Goal: Task Accomplishment & Management: Use online tool/utility

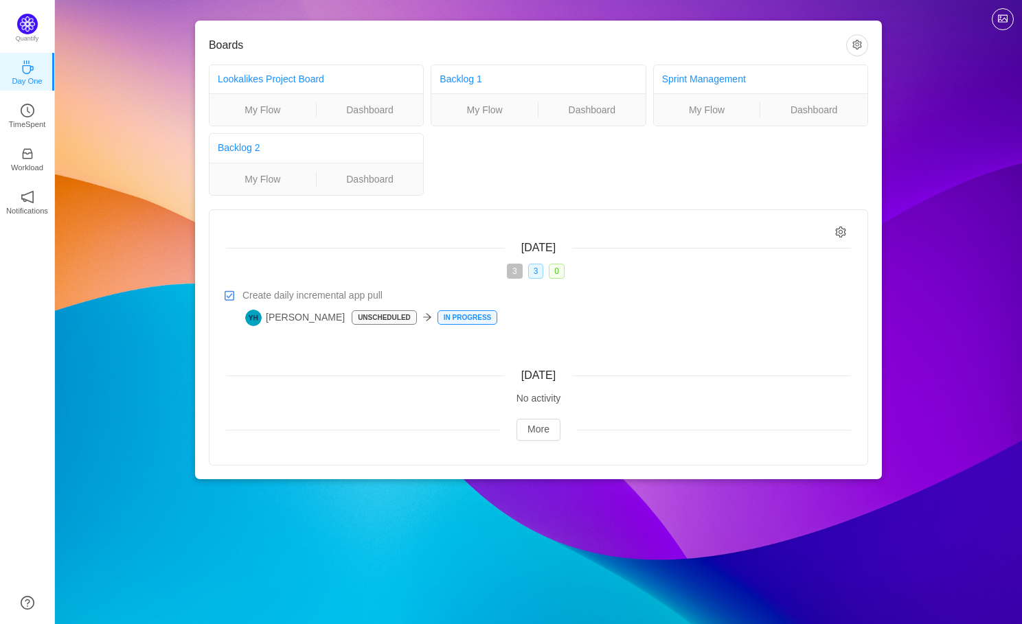
click at [744, 14] on div "Boards Lookalikes Project Board My Flow Dashboard Backlog 1 My Flow Dashboard S…" at bounding box center [538, 250] width 967 height 501
click at [34, 115] on link "TimeSpent" at bounding box center [28, 115] width 14 height 14
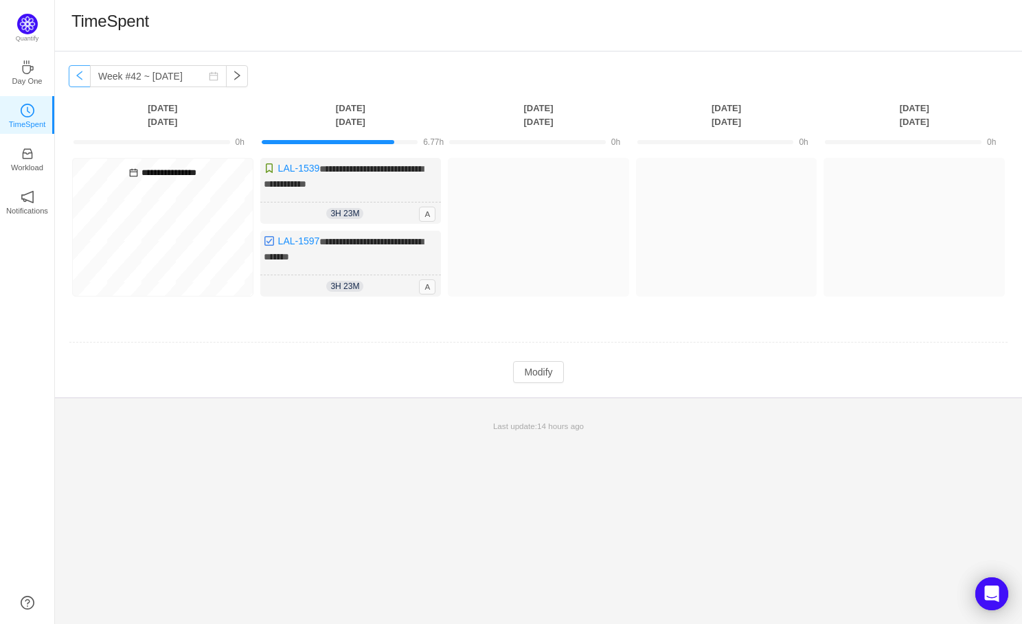
click at [80, 73] on button "button" at bounding box center [80, 76] width 22 height 22
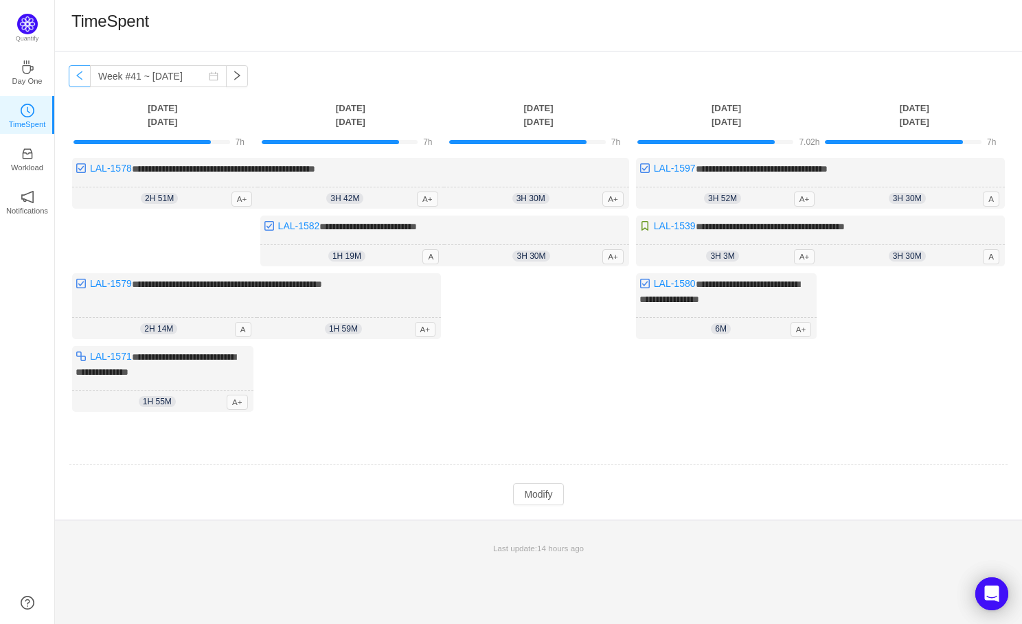
click at [83, 67] on button "button" at bounding box center [80, 76] width 22 height 22
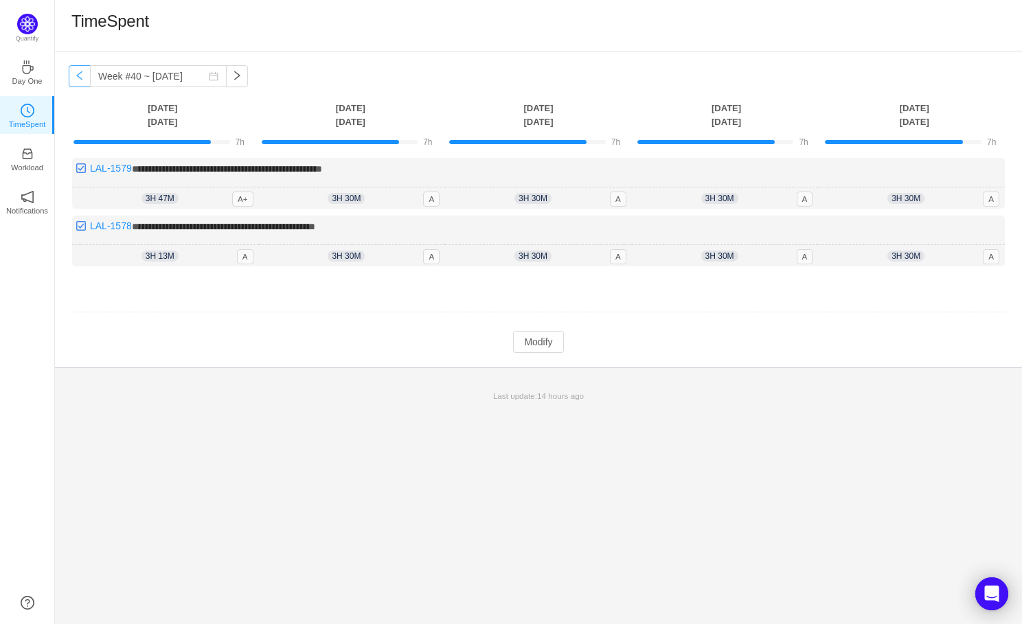
click at [83, 67] on button "button" at bounding box center [80, 76] width 22 height 22
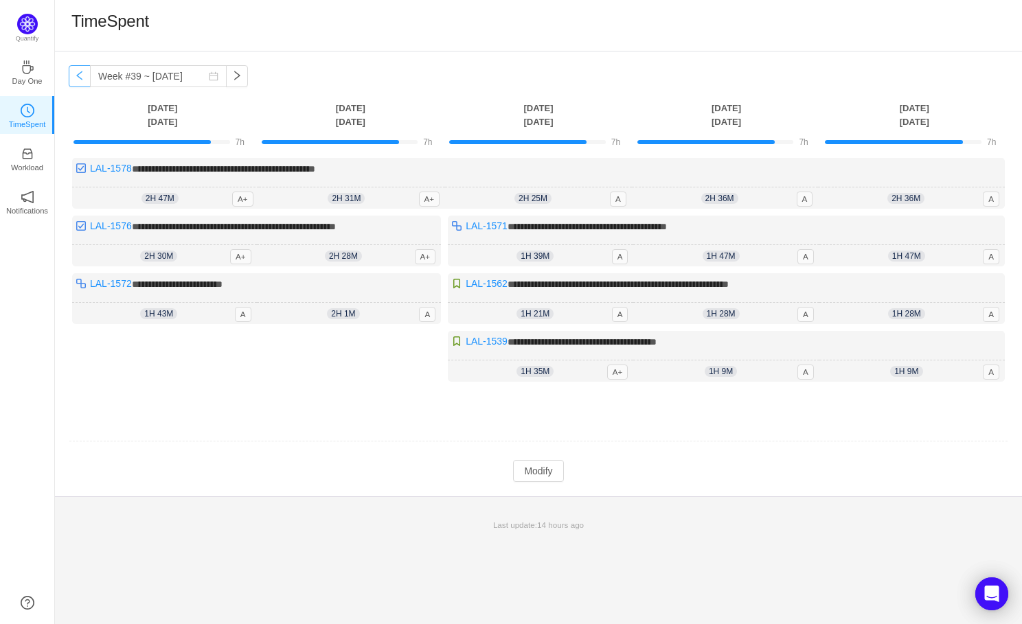
click at [83, 67] on button "button" at bounding box center [80, 76] width 22 height 22
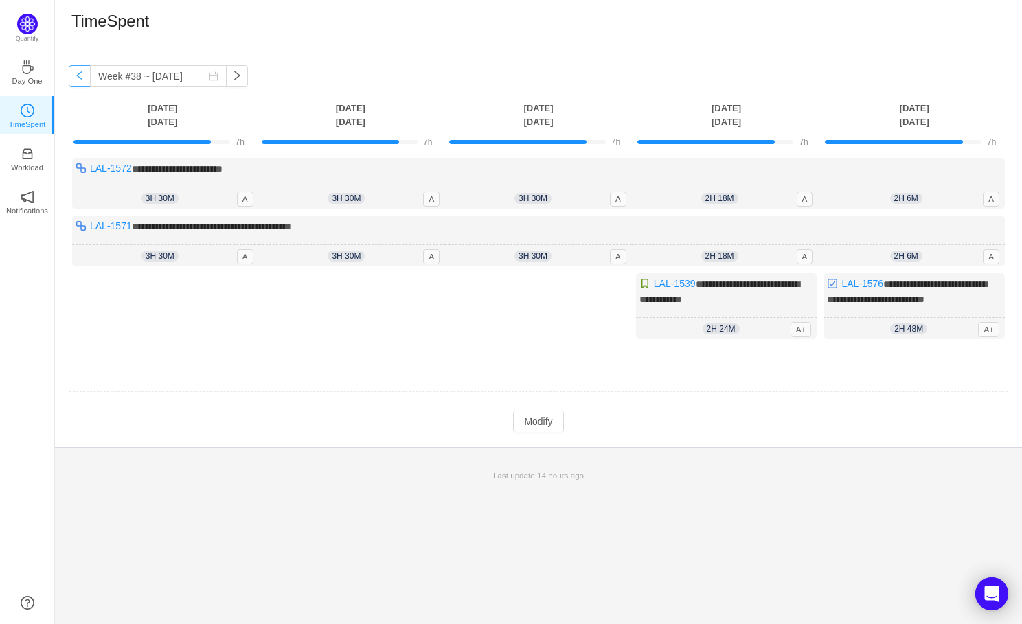
click at [83, 67] on button "button" at bounding box center [80, 76] width 22 height 22
type input "Week #37 ~ [DATE]"
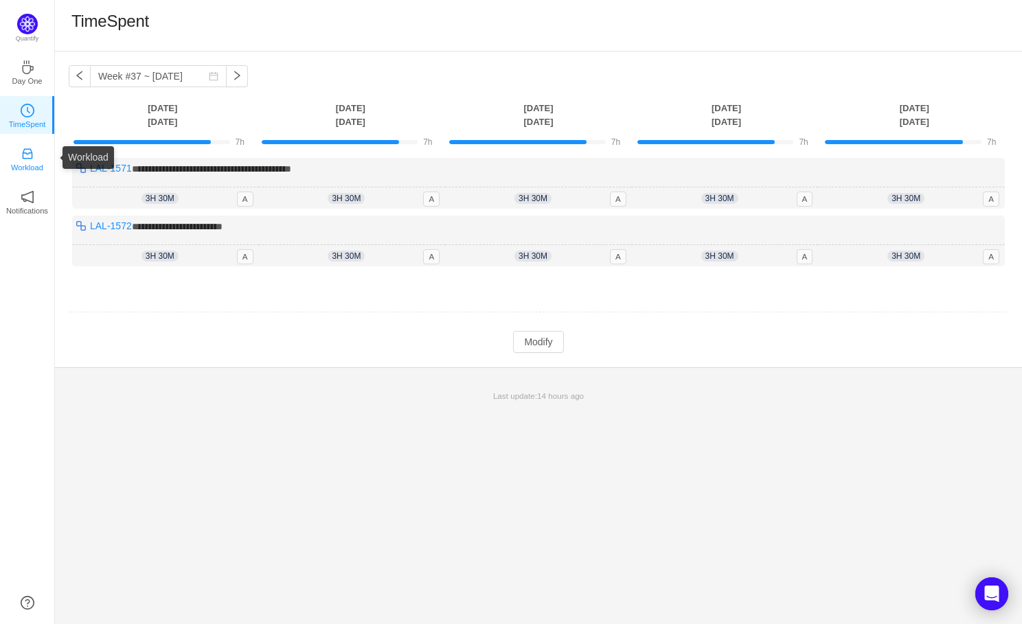
click at [27, 157] on icon "icon: inbox" at bounding box center [28, 154] width 14 height 14
